Goal: Navigation & Orientation: Go to known website

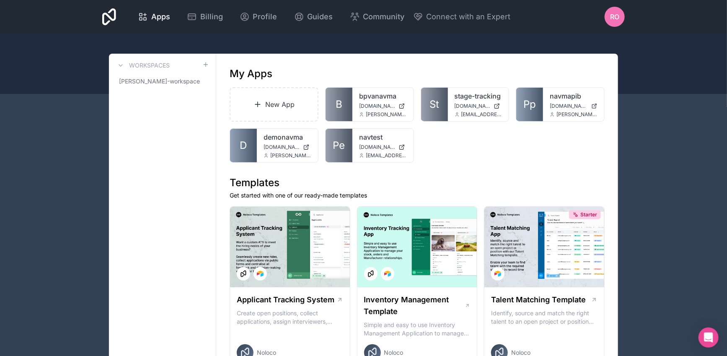
click at [284, 137] on link "demonavma" at bounding box center [288, 137] width 48 height 10
click at [557, 100] on link "navmapib" at bounding box center [574, 96] width 48 height 10
click at [265, 145] on span "[DOMAIN_NAME]" at bounding box center [282, 147] width 36 height 7
